Goal: Information Seeking & Learning: Find specific page/section

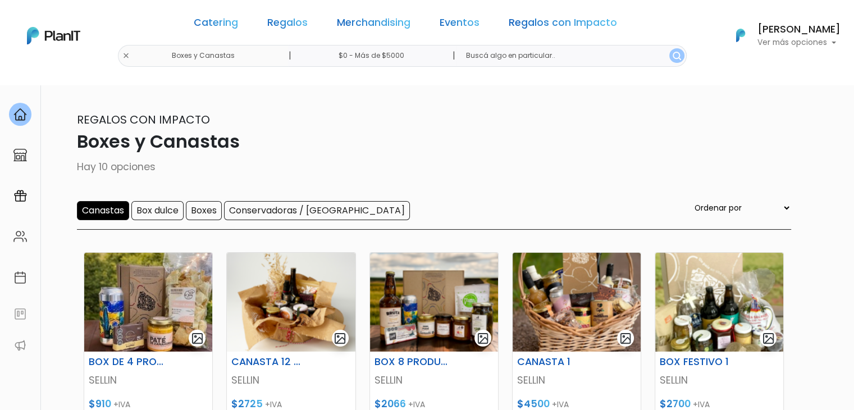
click at [153, 54] on div "Catering Regalos Merchandising Eventos Regalos con Impacto Boxes y Canastas | $…" at bounding box center [427, 35] width 854 height 62
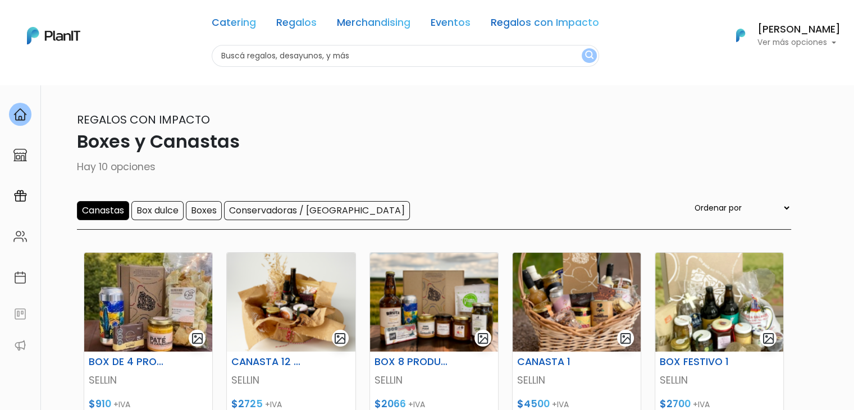
click at [231, 57] on input "text" at bounding box center [406, 56] width 388 height 22
type input "yes"
click at [582, 48] on button "submit" at bounding box center [589, 55] width 15 height 15
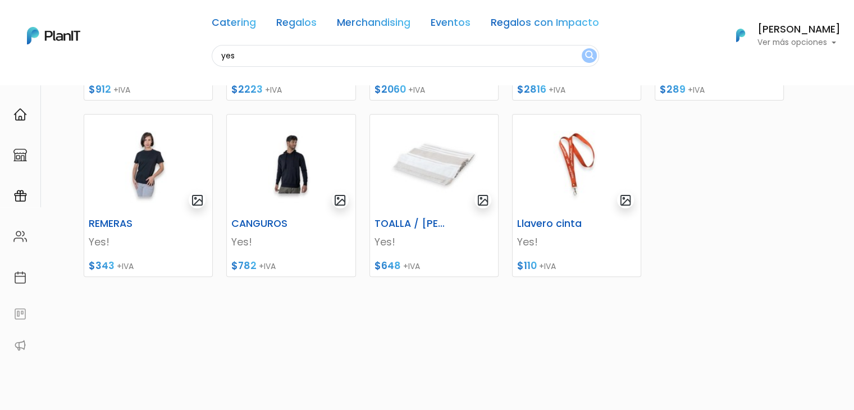
scroll to position [323, 0]
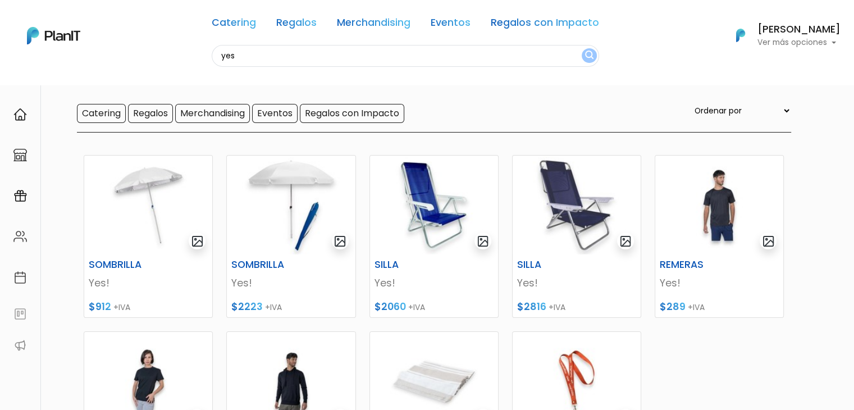
scroll to position [0, 0]
